Goal: Use online tool/utility: Utilize a website feature to perform a specific function

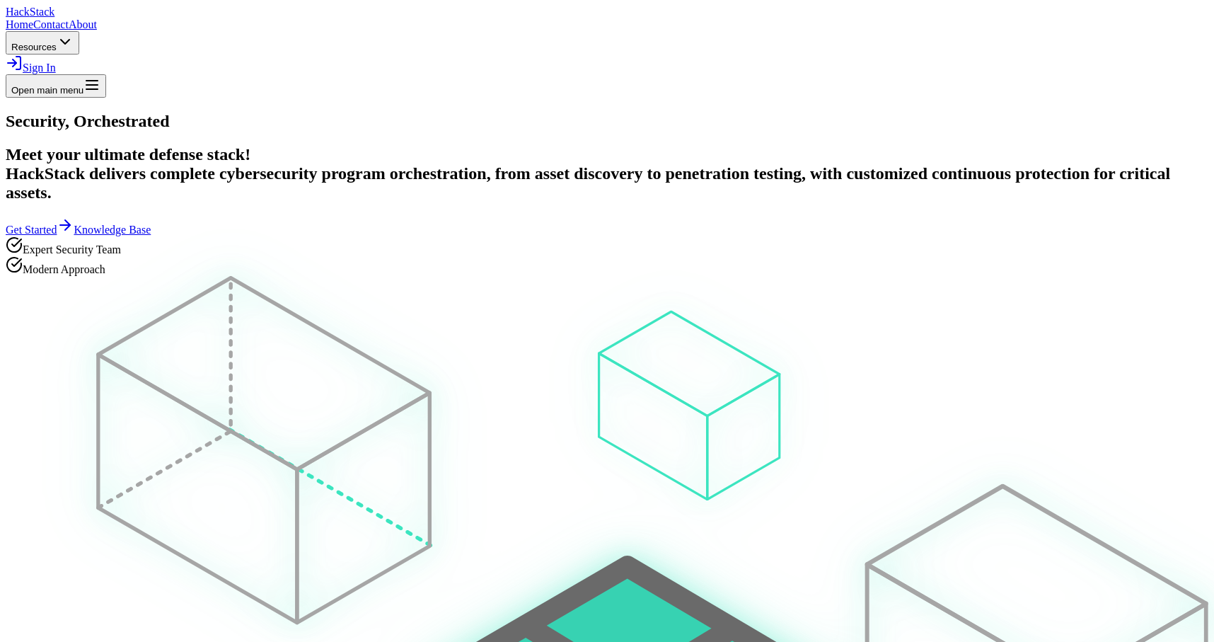
click at [56, 62] on span "Sign In" at bounding box center [39, 68] width 33 height 12
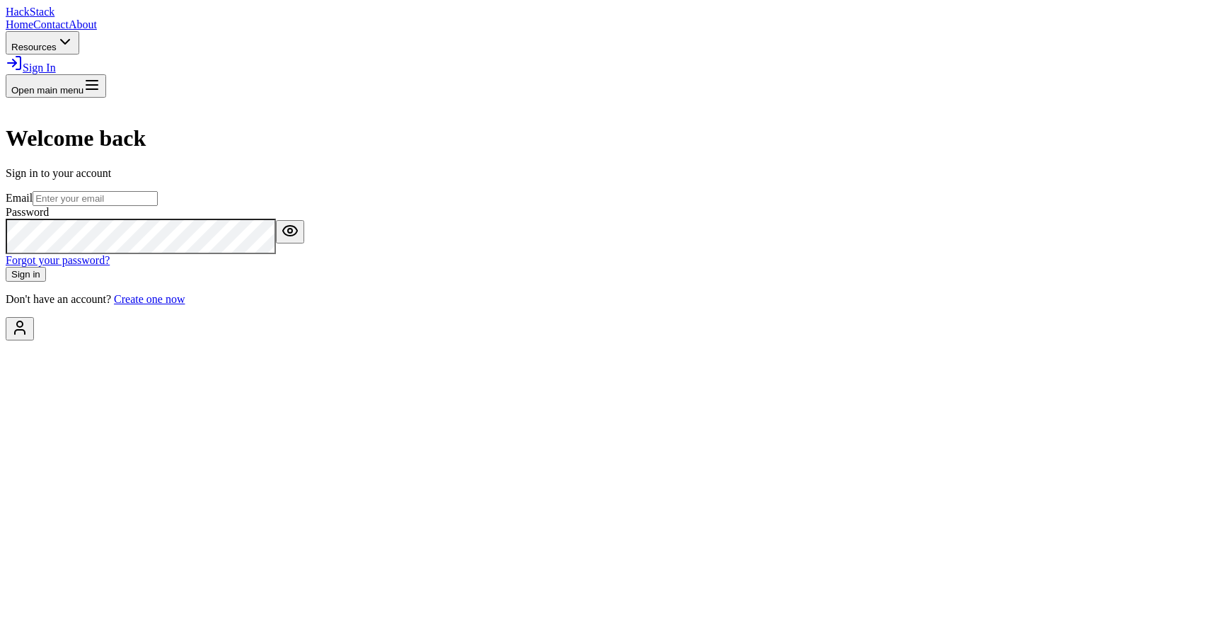
click at [158, 206] on input "email" at bounding box center [95, 198] width 125 height 15
paste input "[EMAIL_ADDRESS][DOMAIN_NAME]"
type input "[EMAIL_ADDRESS][DOMAIN_NAME]"
click at [46, 282] on button "Sign in" at bounding box center [26, 274] width 40 height 15
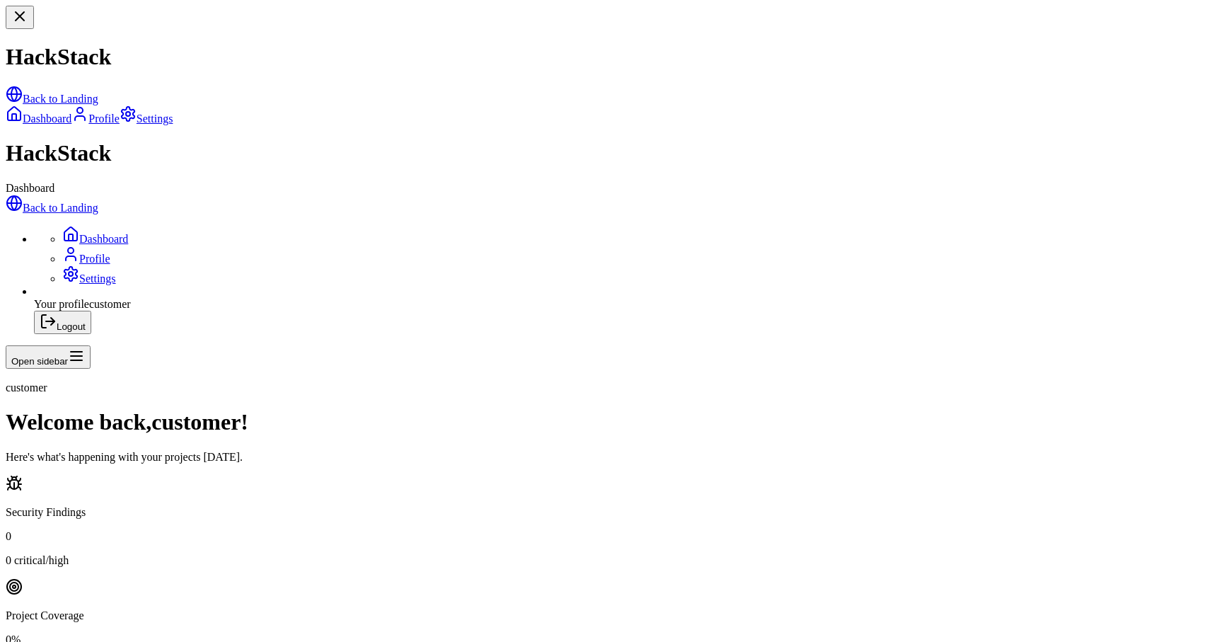
scroll to position [262, 0]
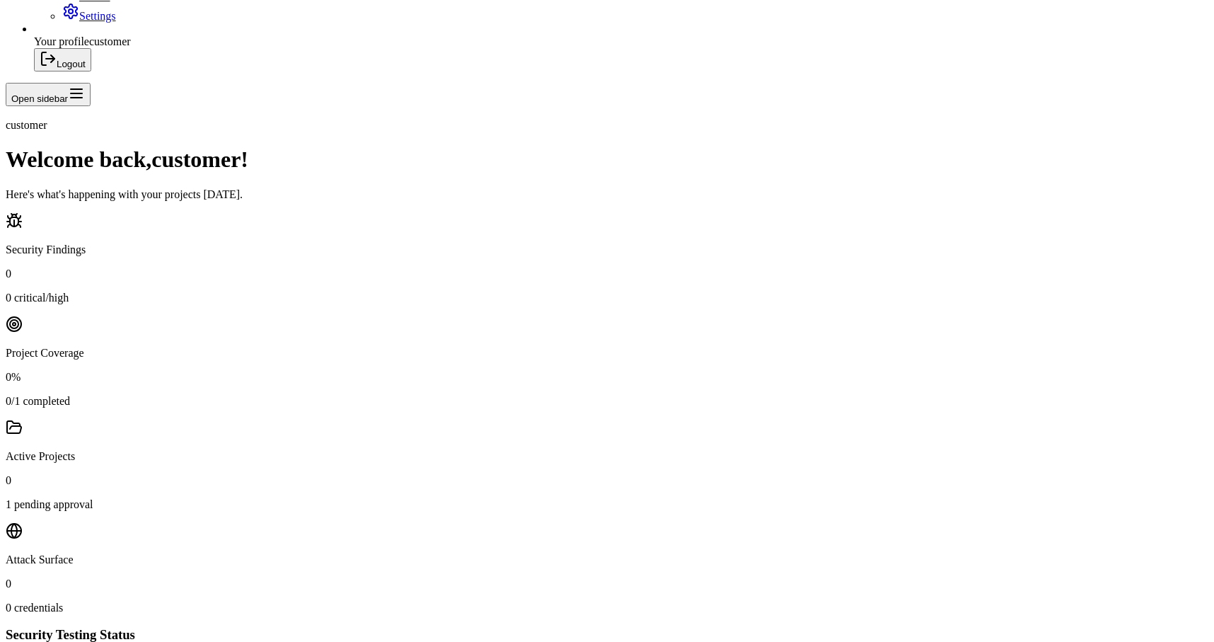
paste input "666810433dce1f0001d73561"
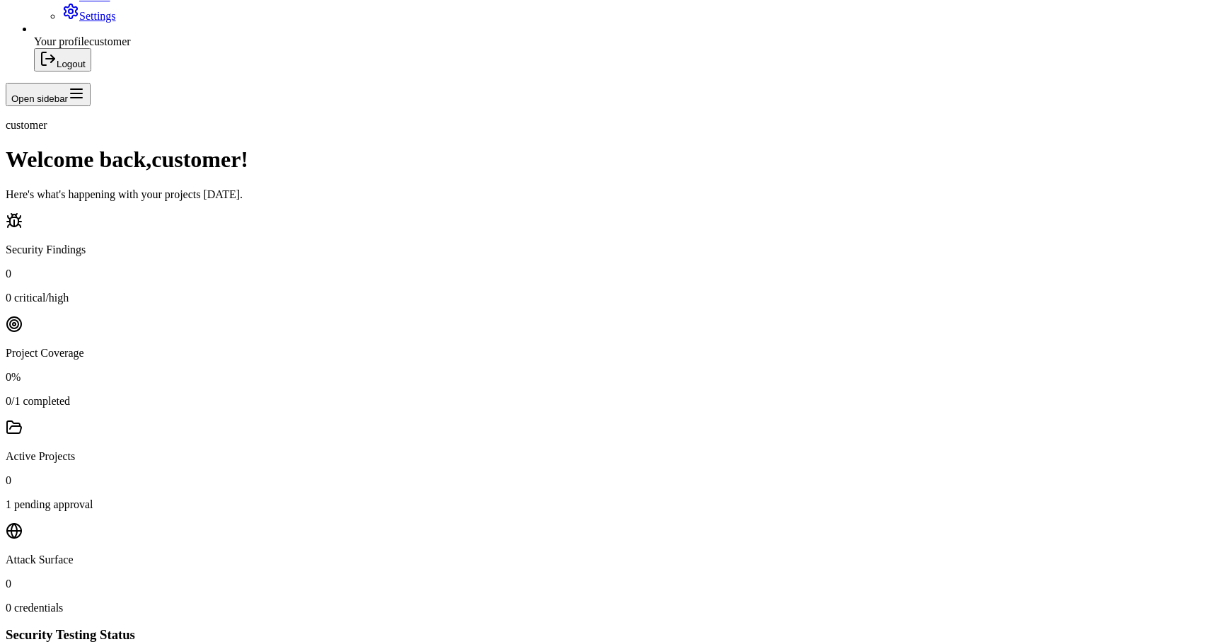
type input "666810433dce1f0001d73561"
